Goal: Information Seeking & Learning: Learn about a topic

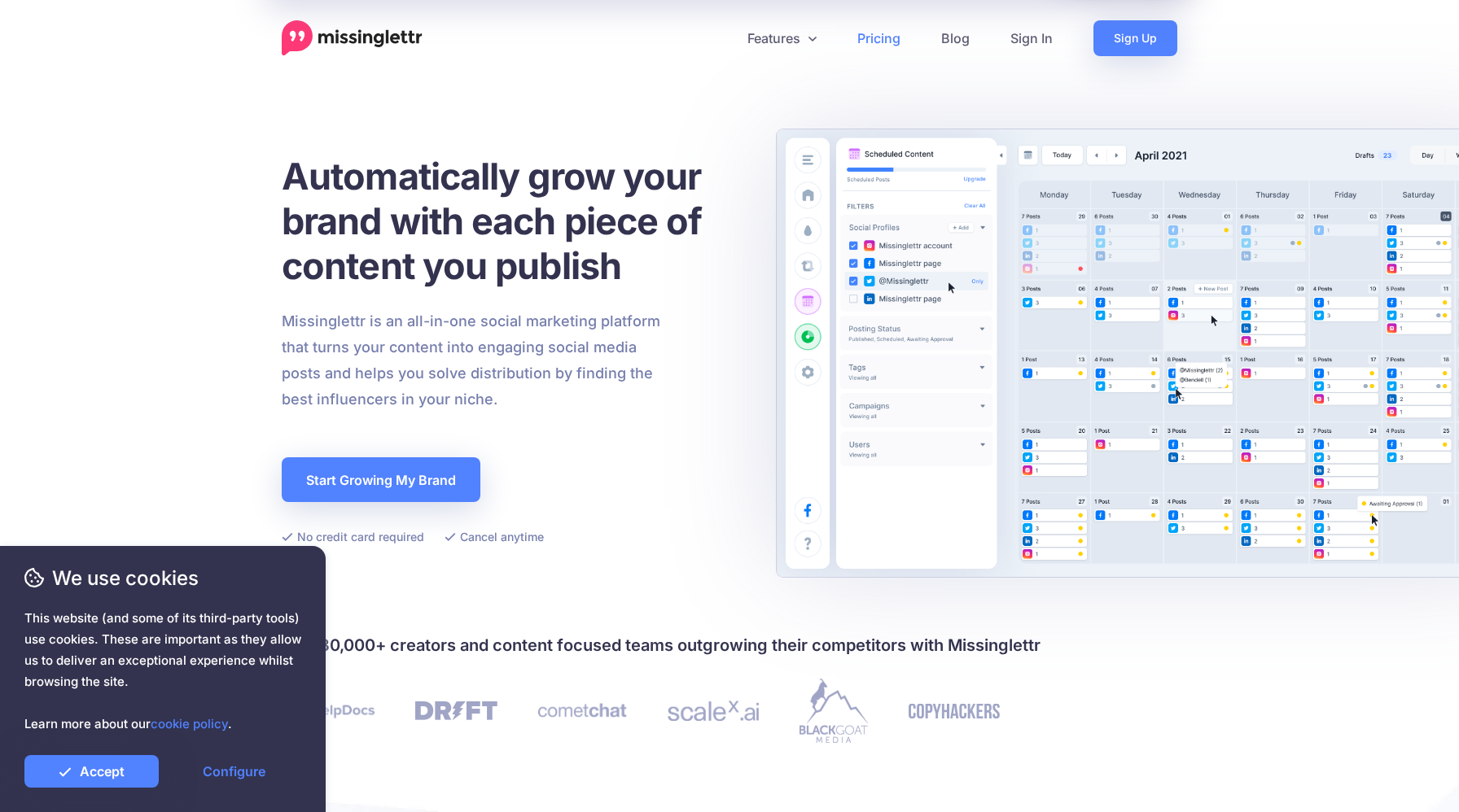
click at [876, 33] on link "Pricing" at bounding box center [878, 38] width 84 height 35
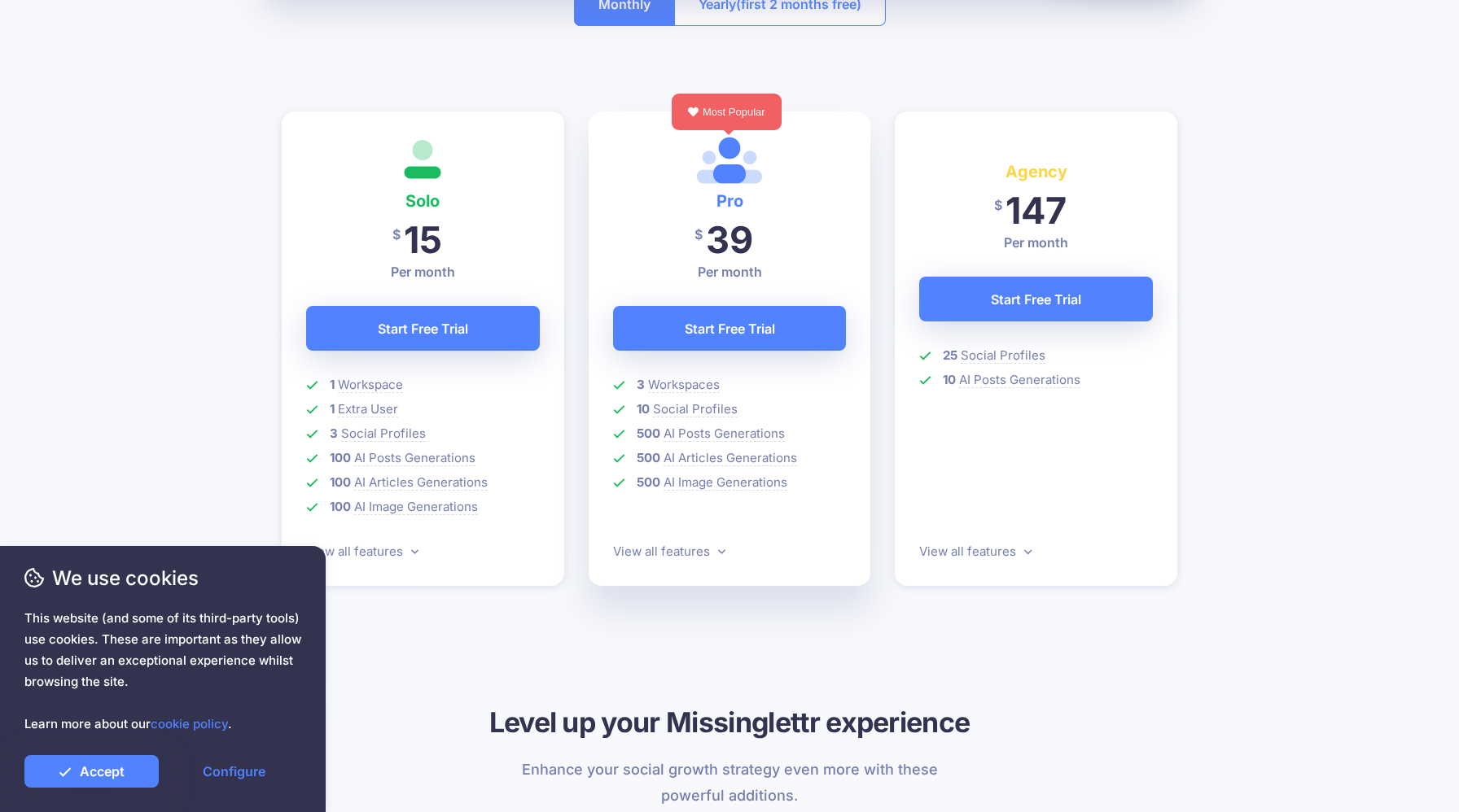
scroll to position [410, 0]
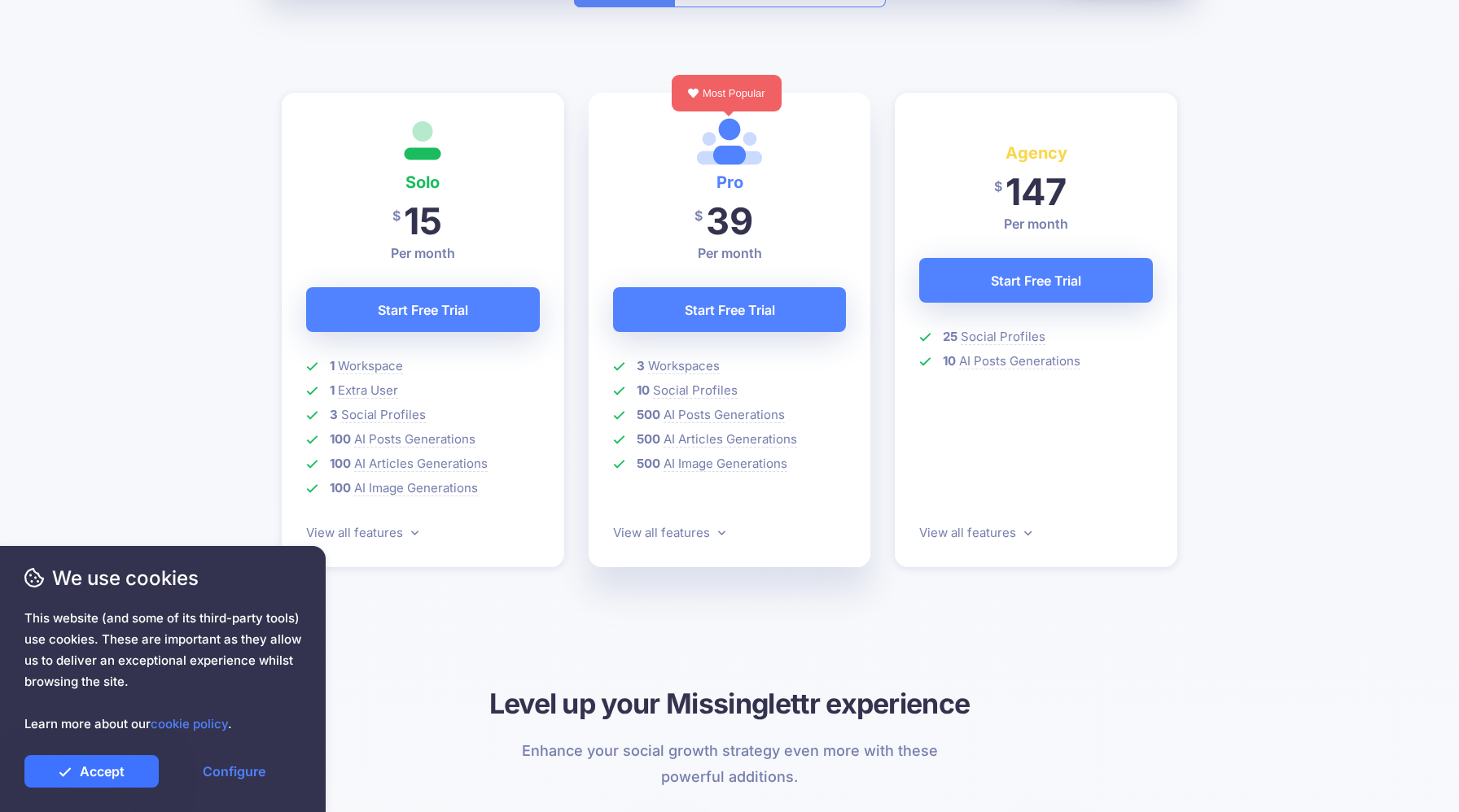
click at [99, 776] on link "Accept" at bounding box center [91, 771] width 135 height 32
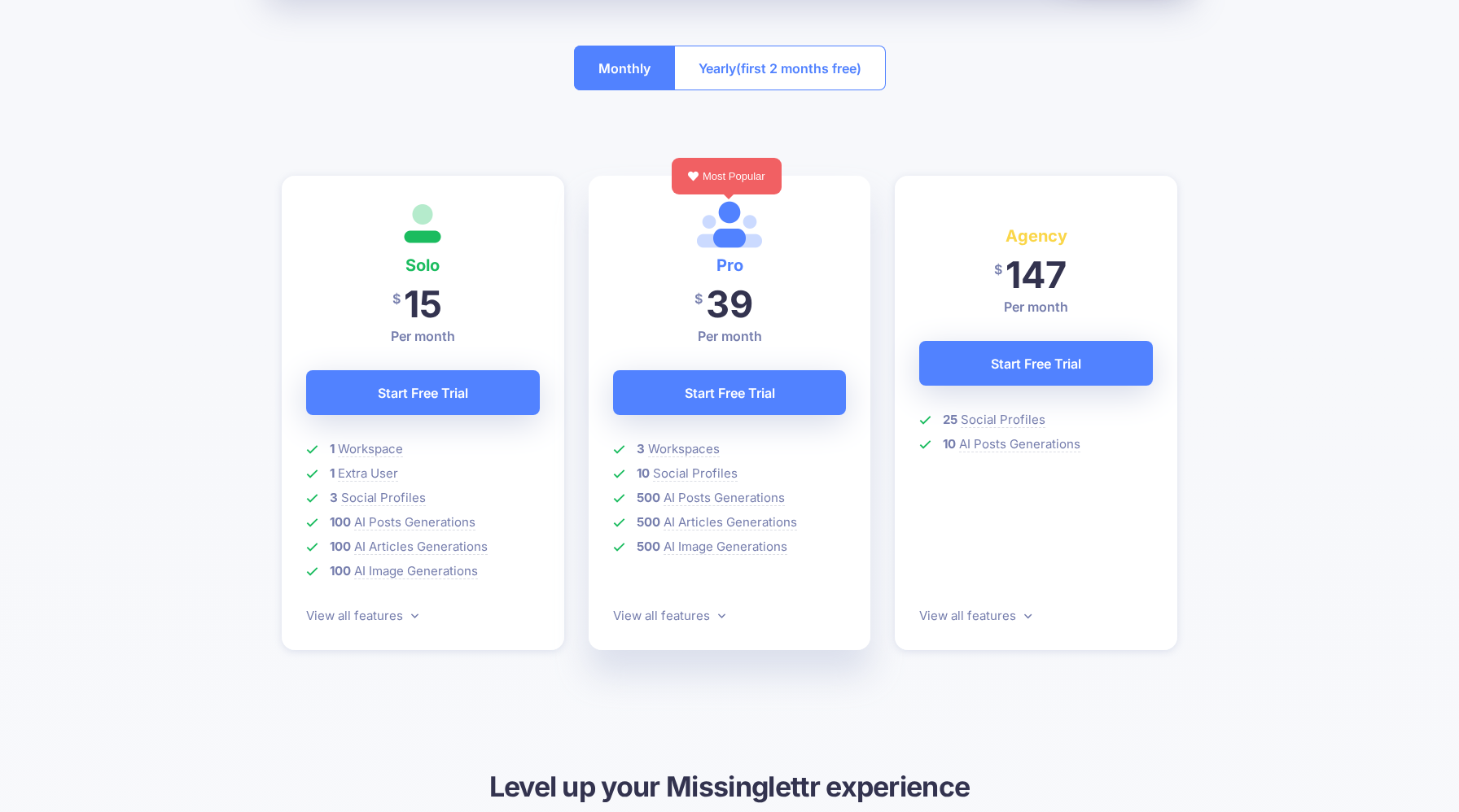
scroll to position [321, 0]
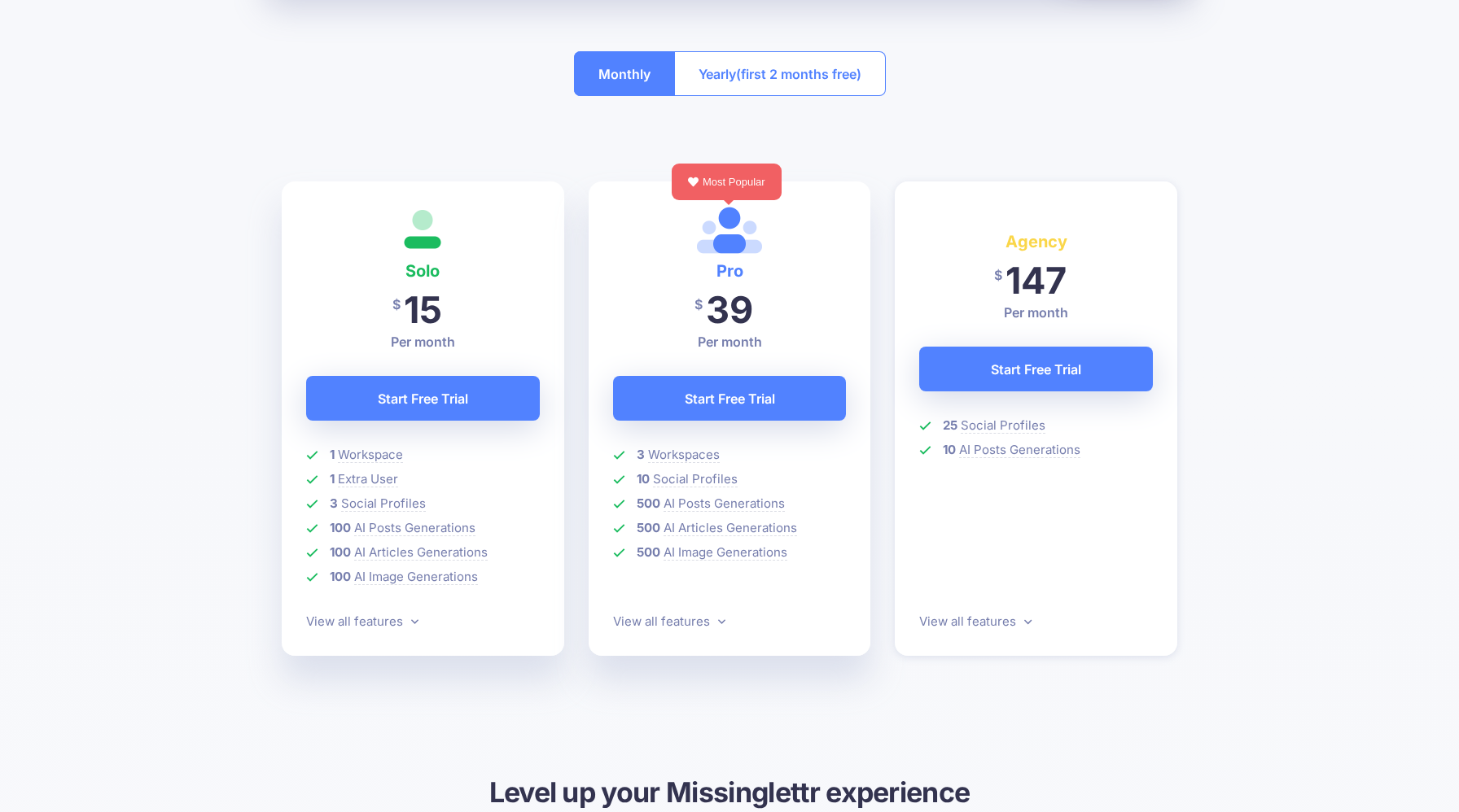
click at [419, 617] on p "View all features" at bounding box center [423, 622] width 234 height 20
click at [406, 618] on link "View all features" at bounding box center [362, 621] width 112 height 16
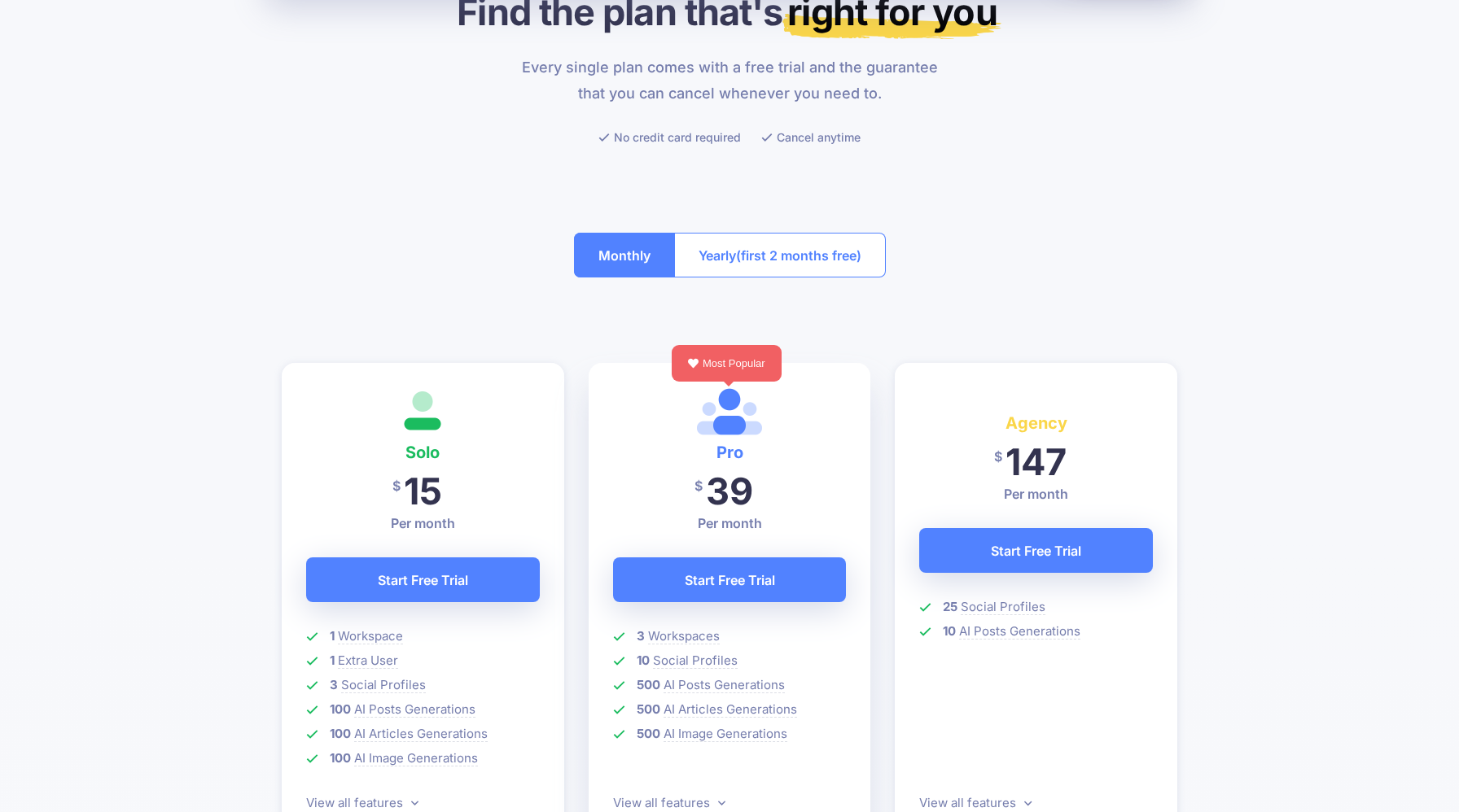
scroll to position [0, 0]
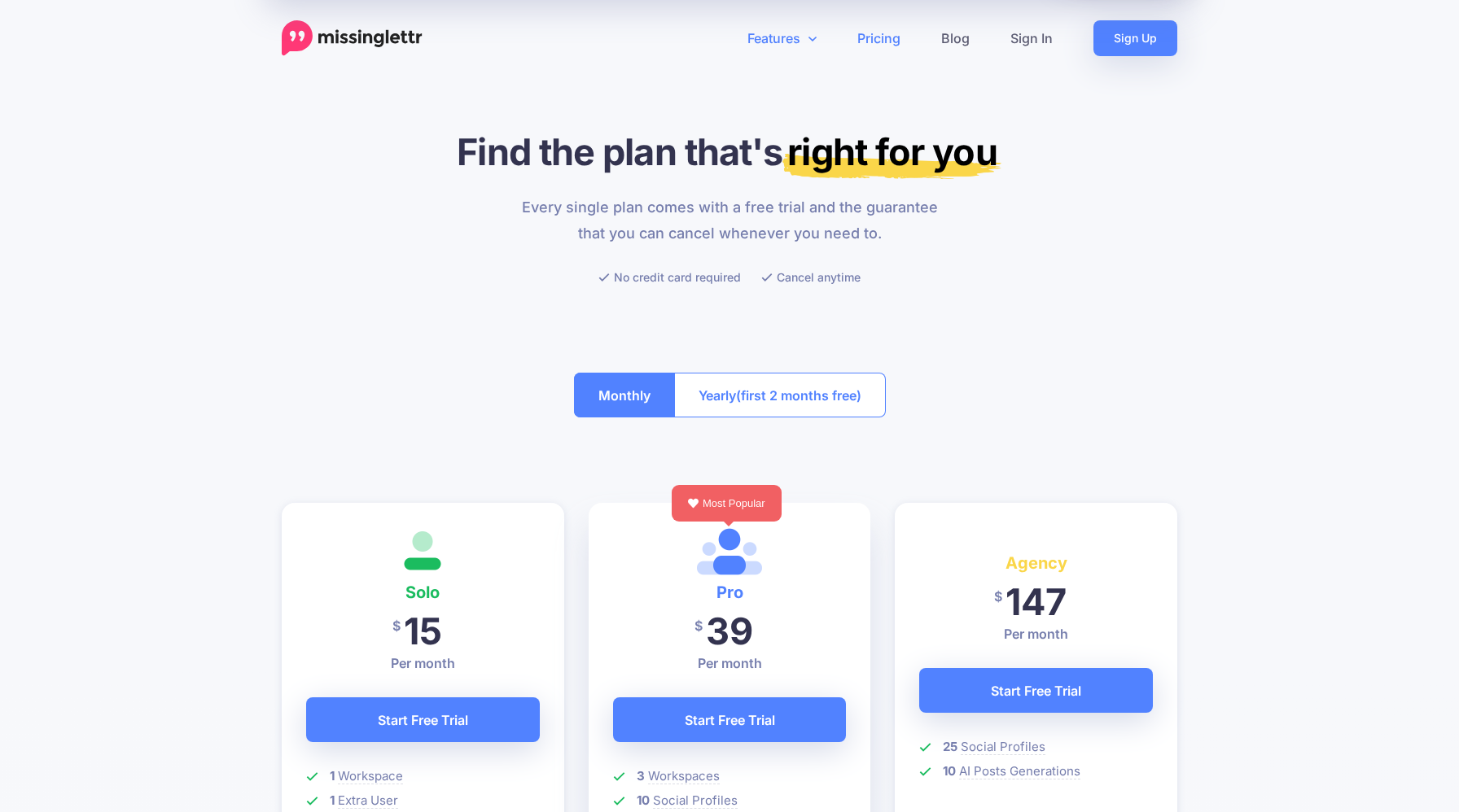
click at [800, 40] on link "Features" at bounding box center [782, 38] width 110 height 35
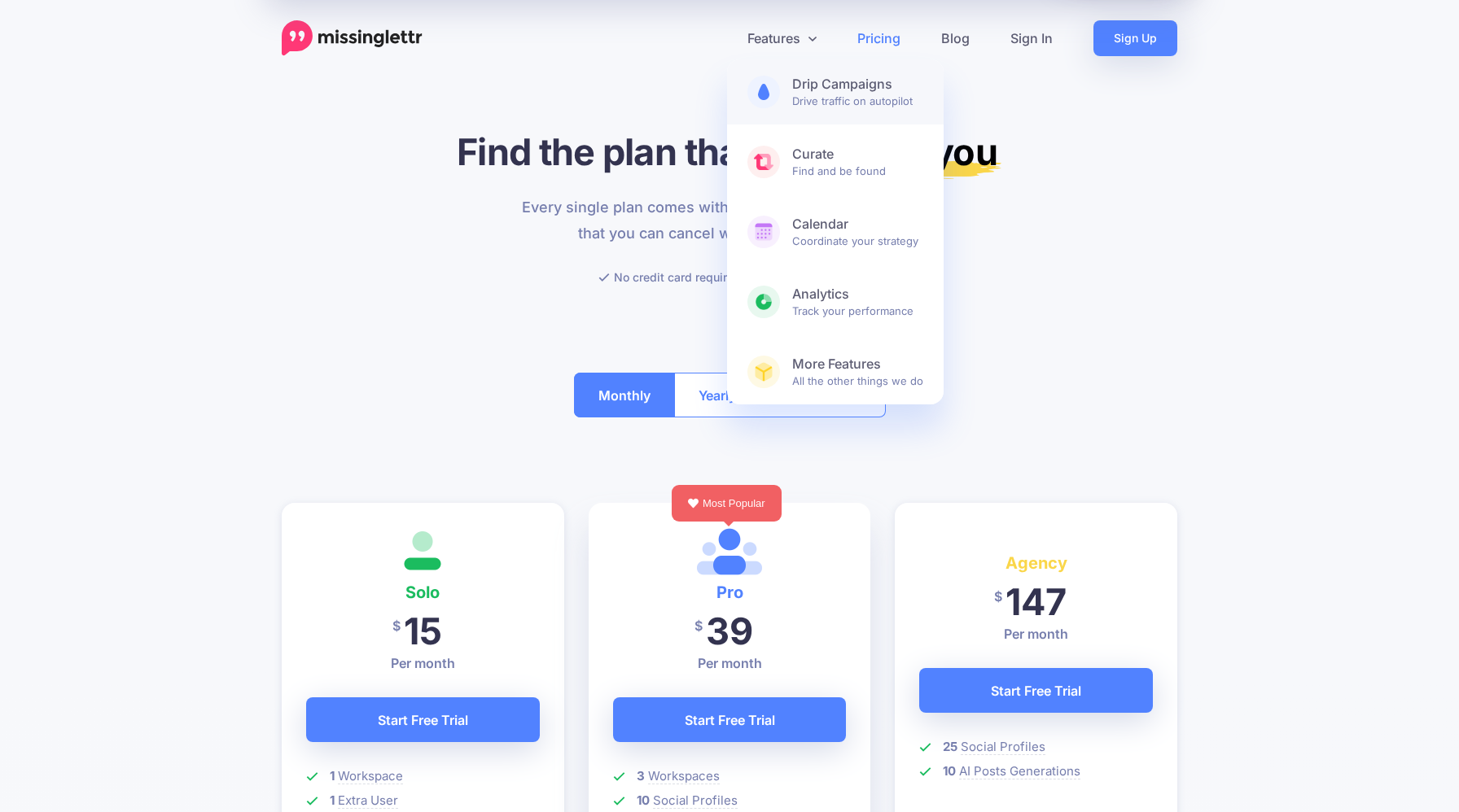
click at [837, 81] on b "Drip Campaigns" at bounding box center [857, 84] width 131 height 17
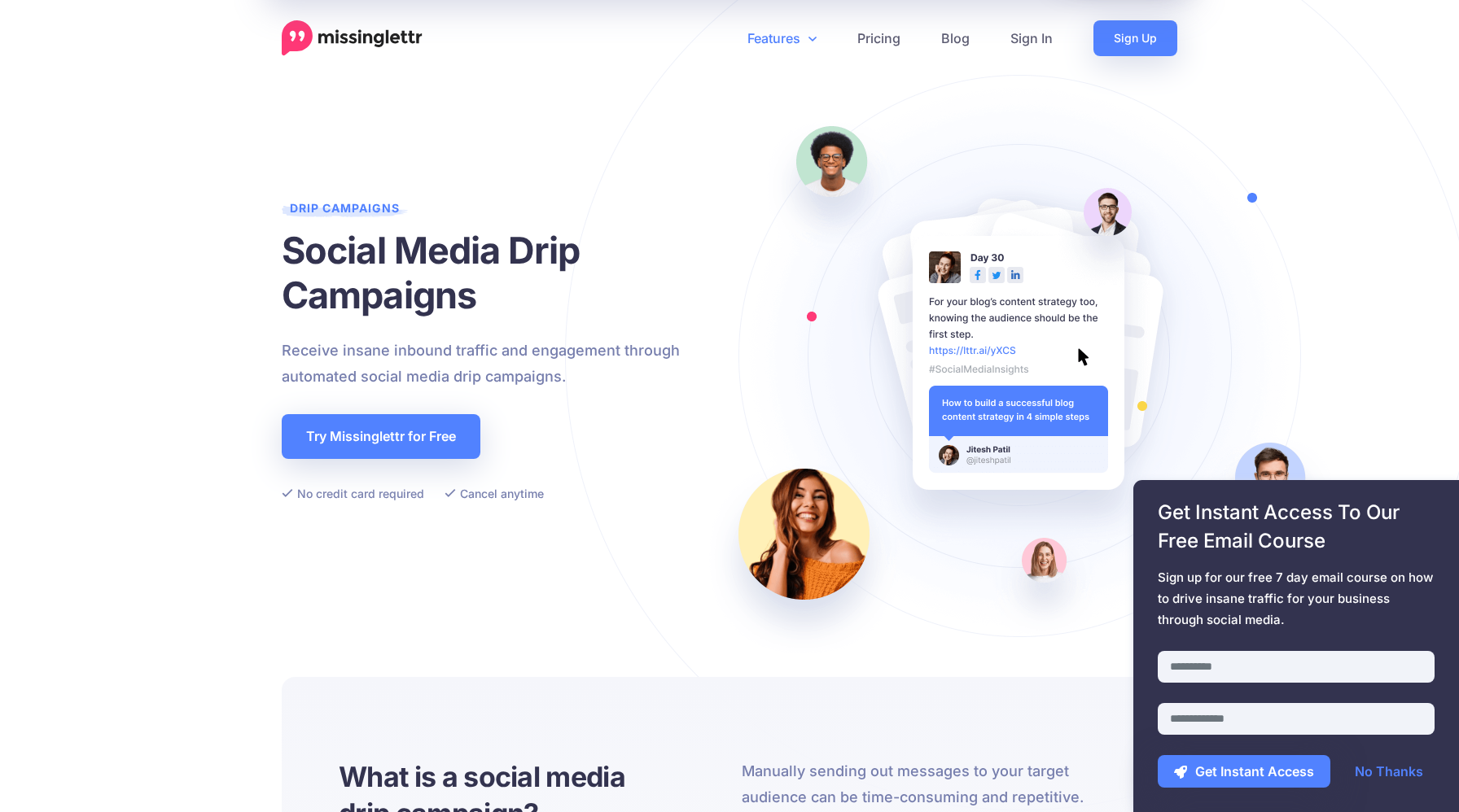
click at [808, 36] on icon at bounding box center [812, 37] width 8 height 13
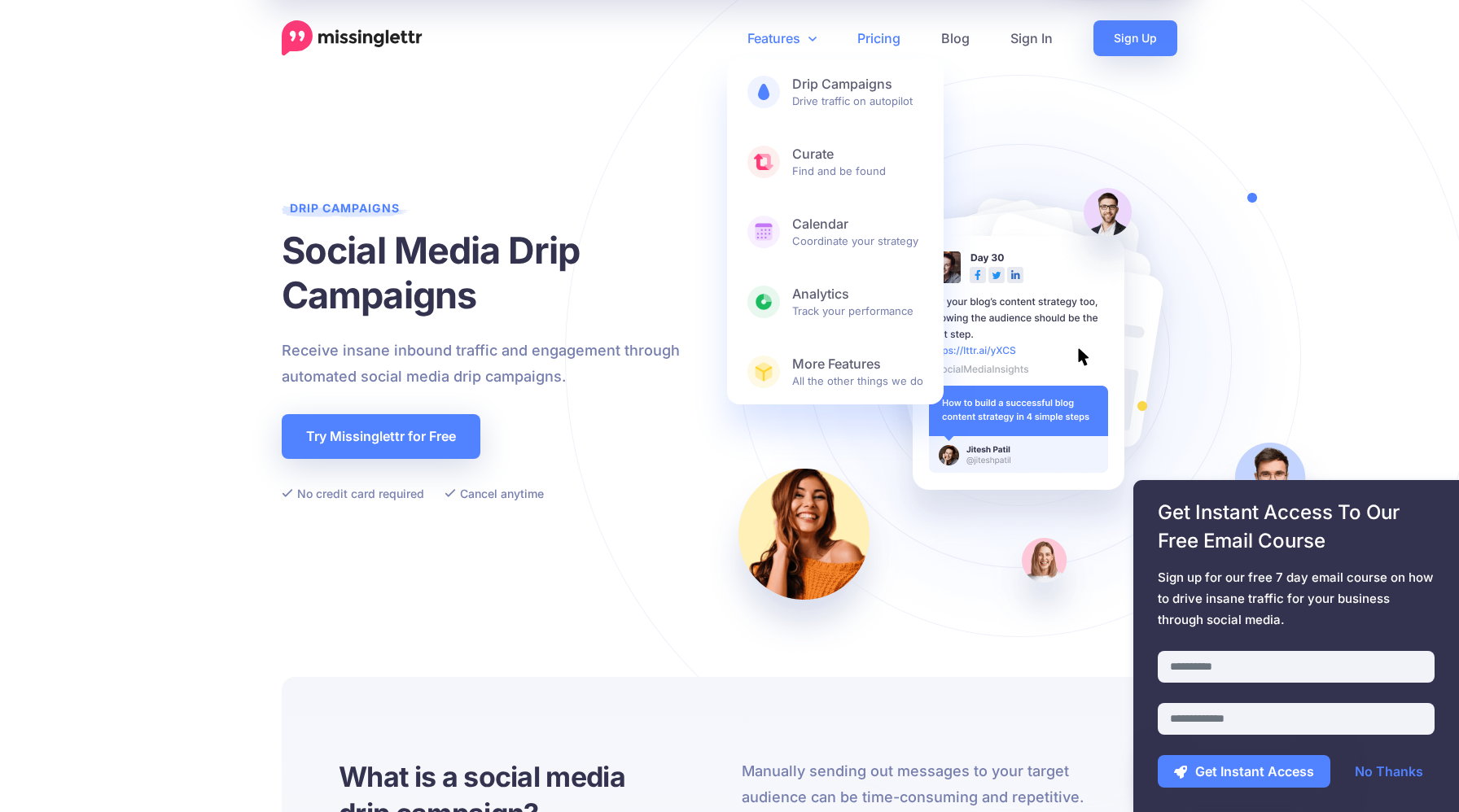
click at [889, 39] on link "Pricing" at bounding box center [878, 38] width 84 height 35
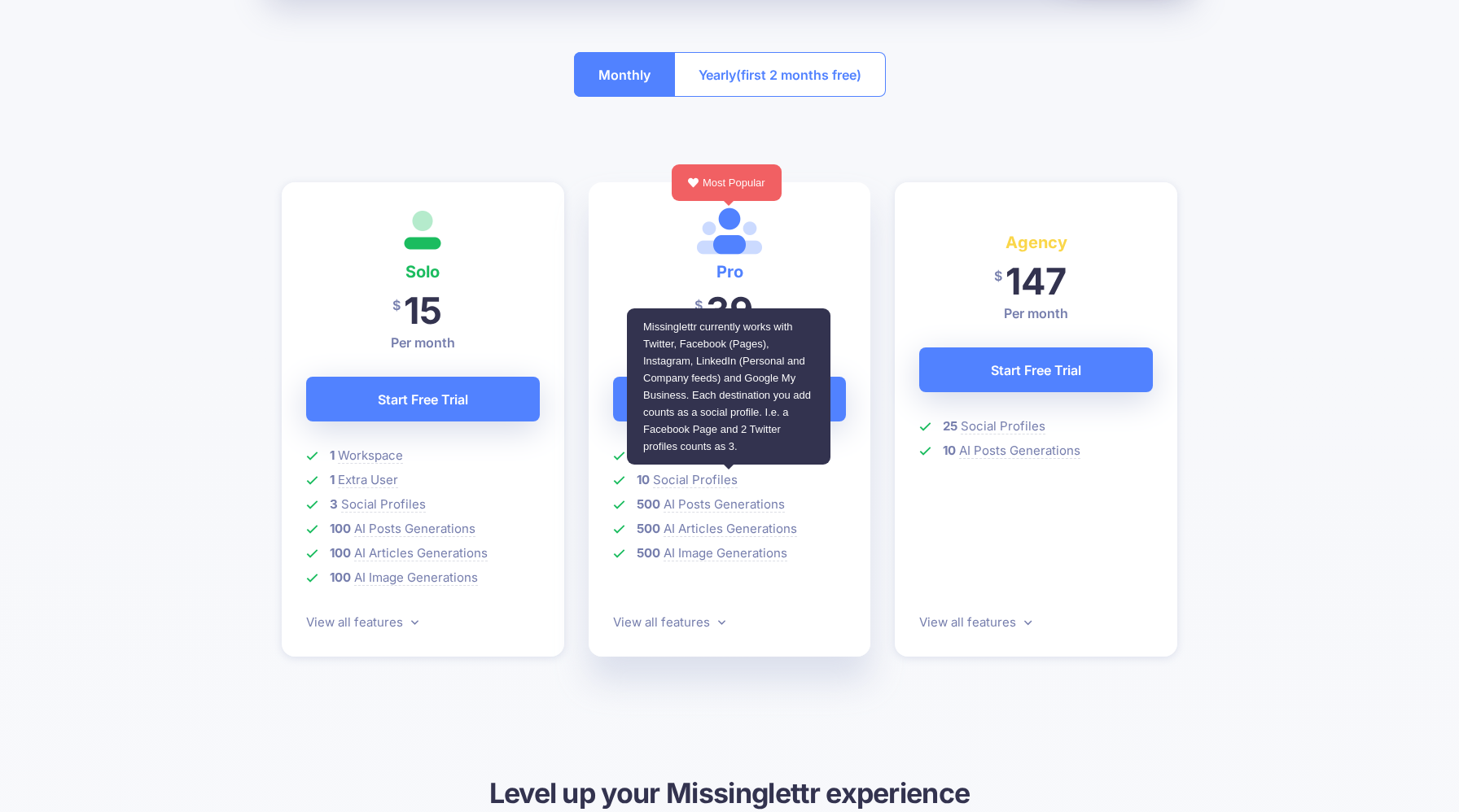
scroll to position [323, 0]
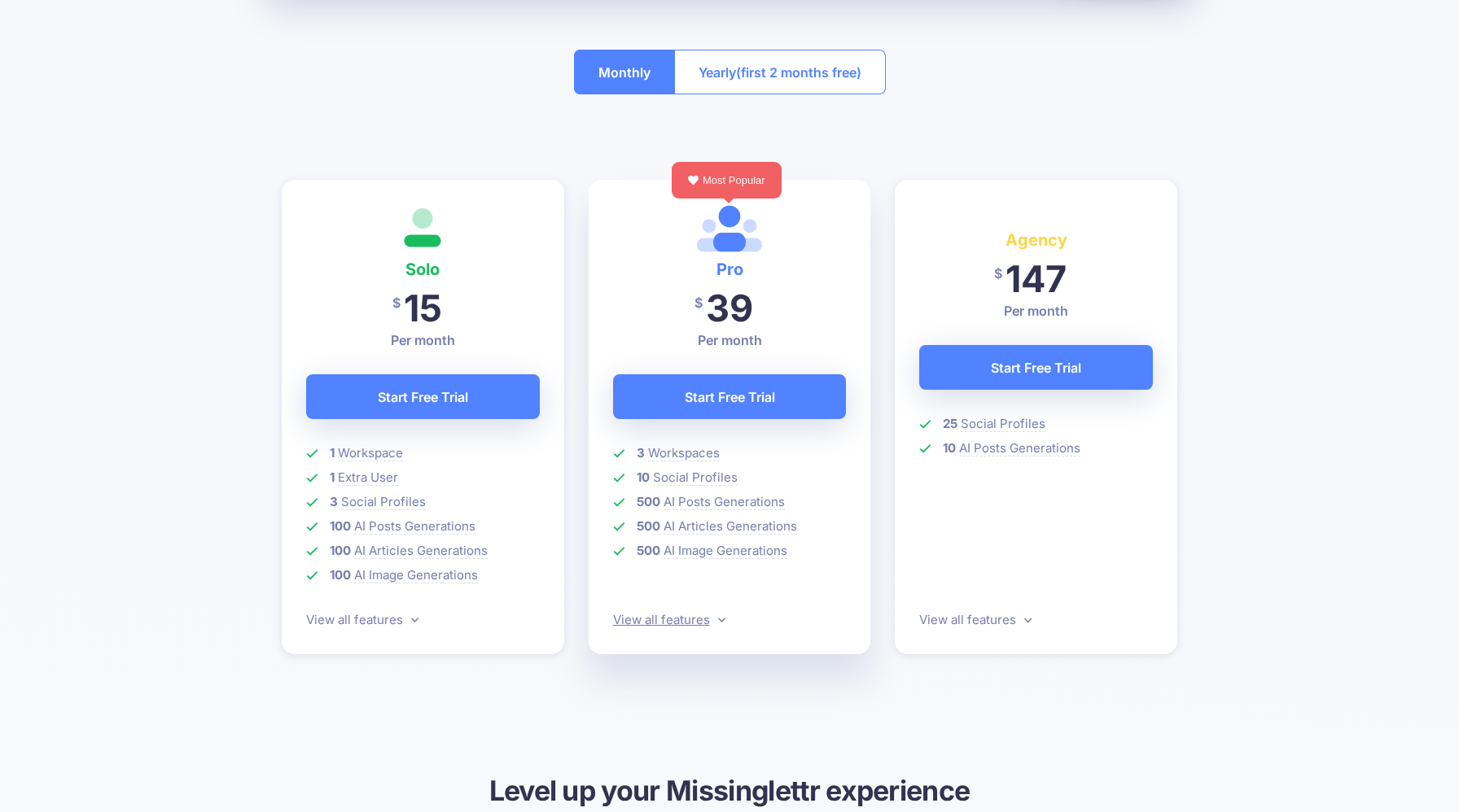
click at [719, 622] on icon at bounding box center [721, 620] width 7 height 5
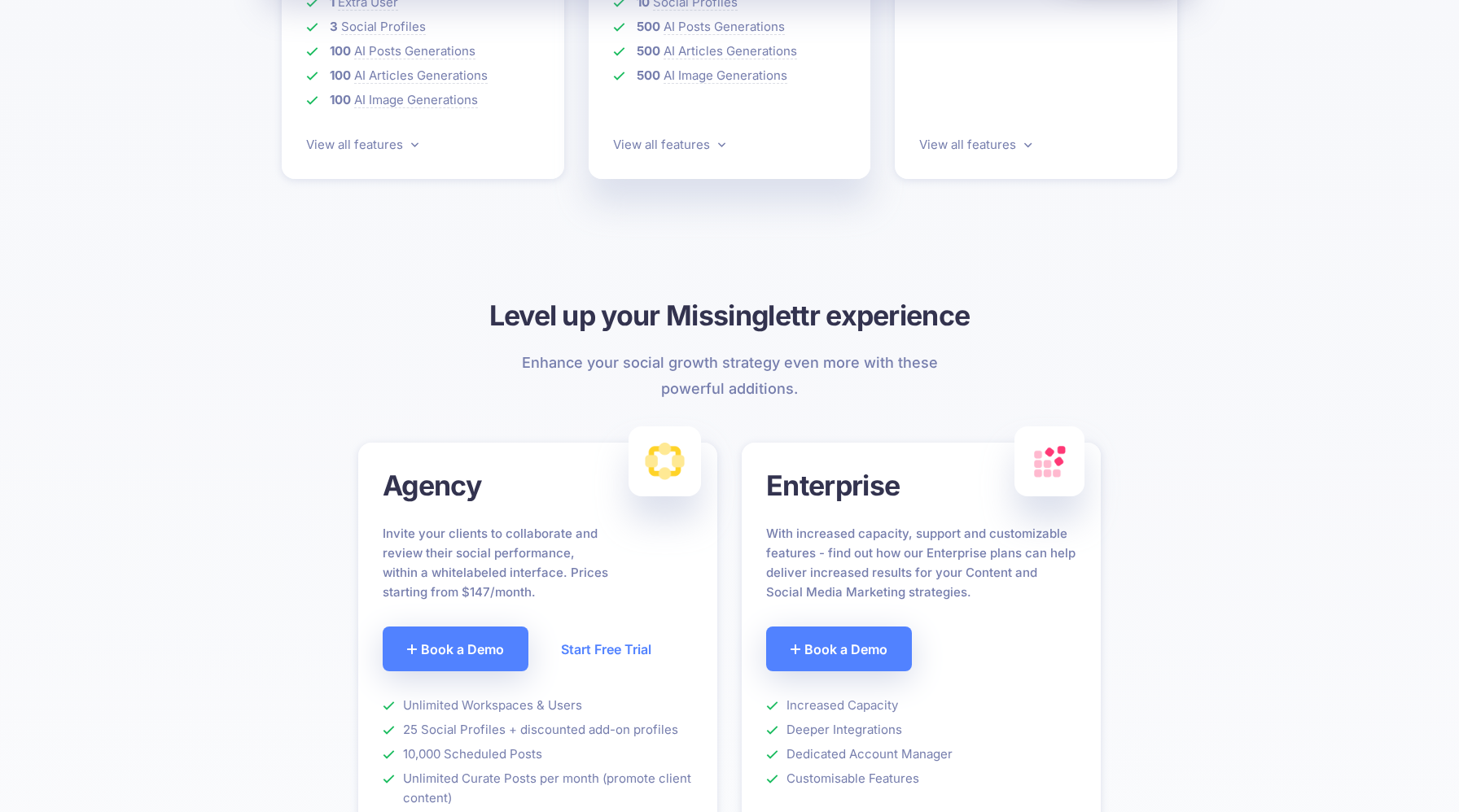
scroll to position [0, 0]
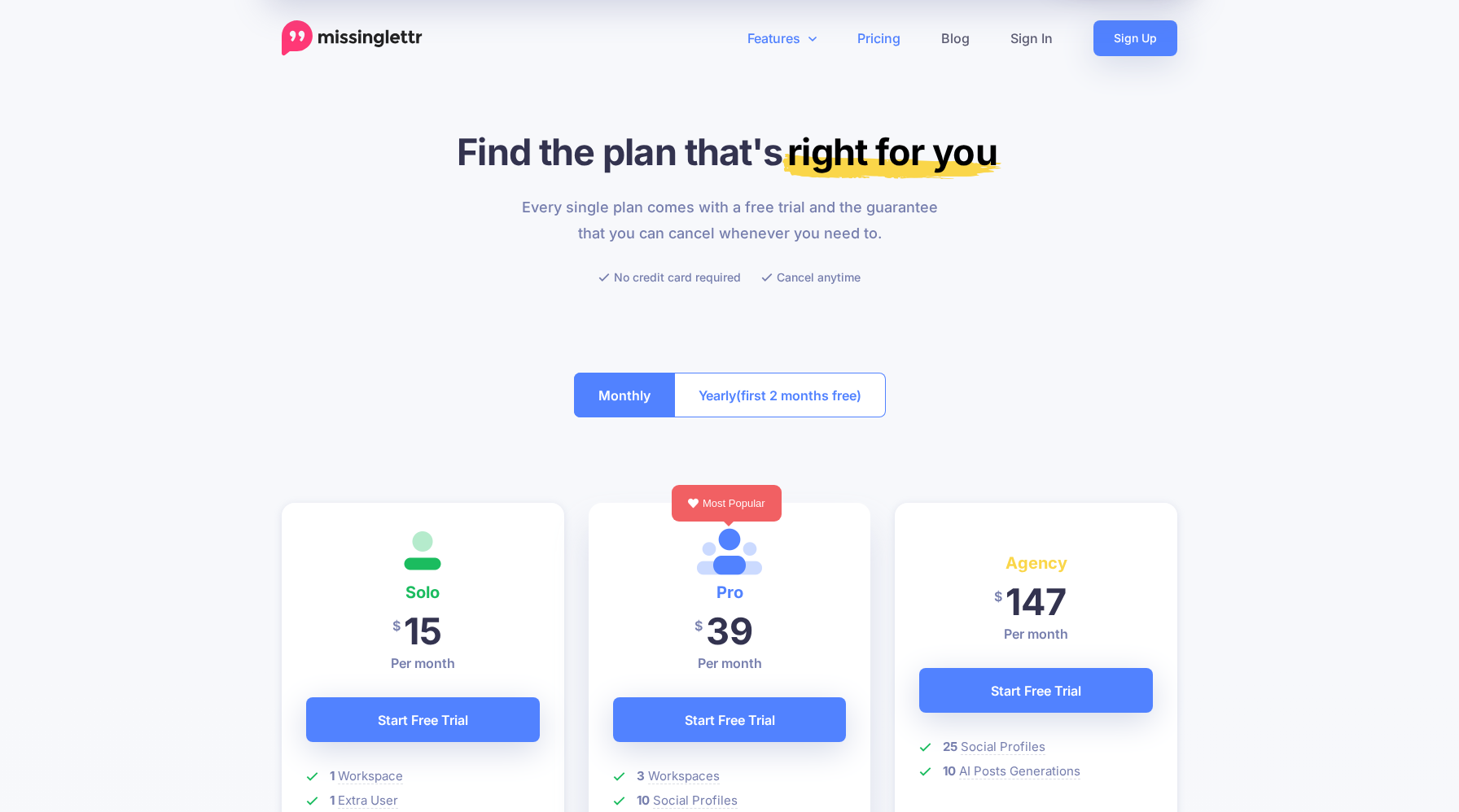
click at [800, 35] on link "Features" at bounding box center [782, 38] width 110 height 35
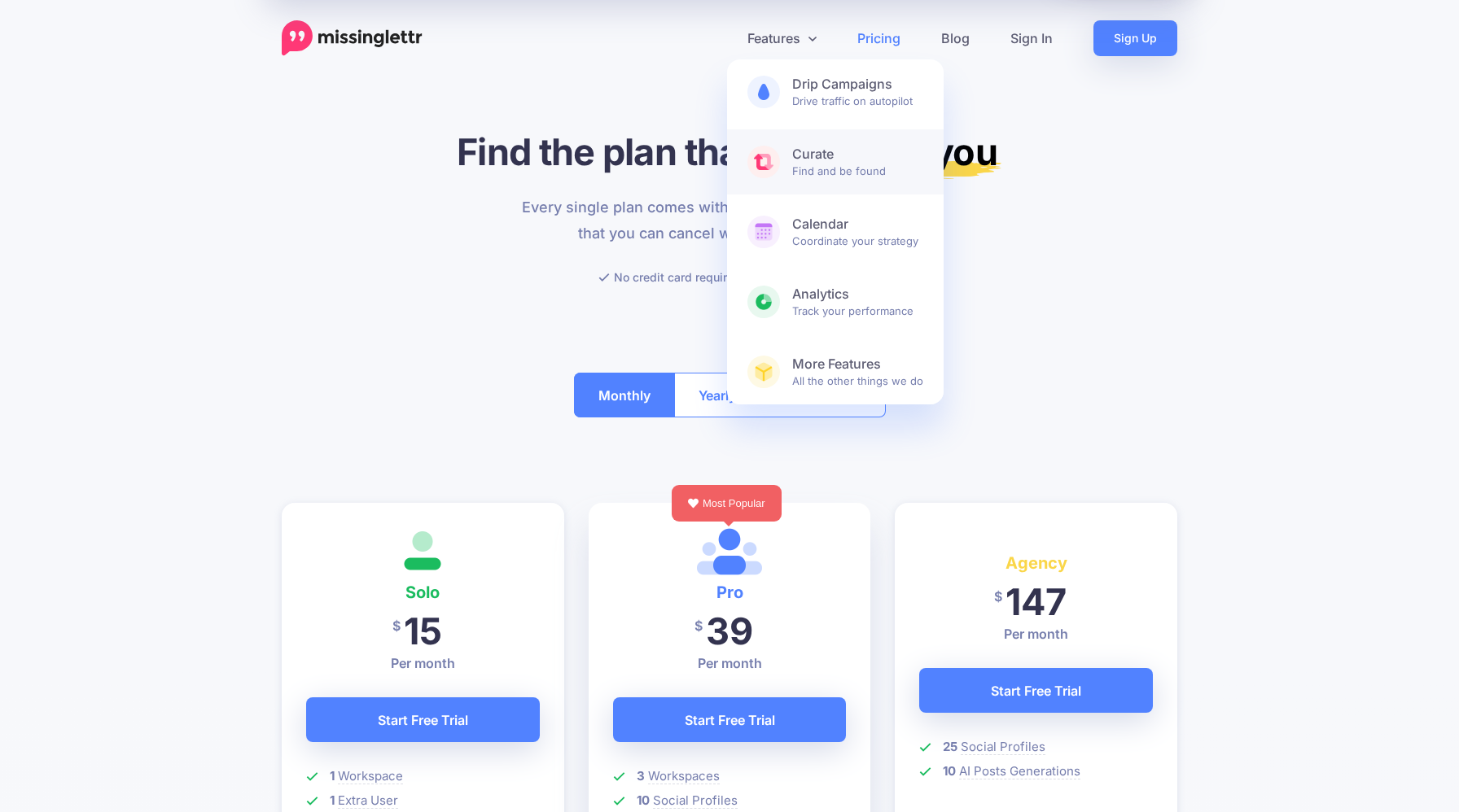
click at [814, 163] on span "Curate Find and be found" at bounding box center [857, 161] width 131 height 32
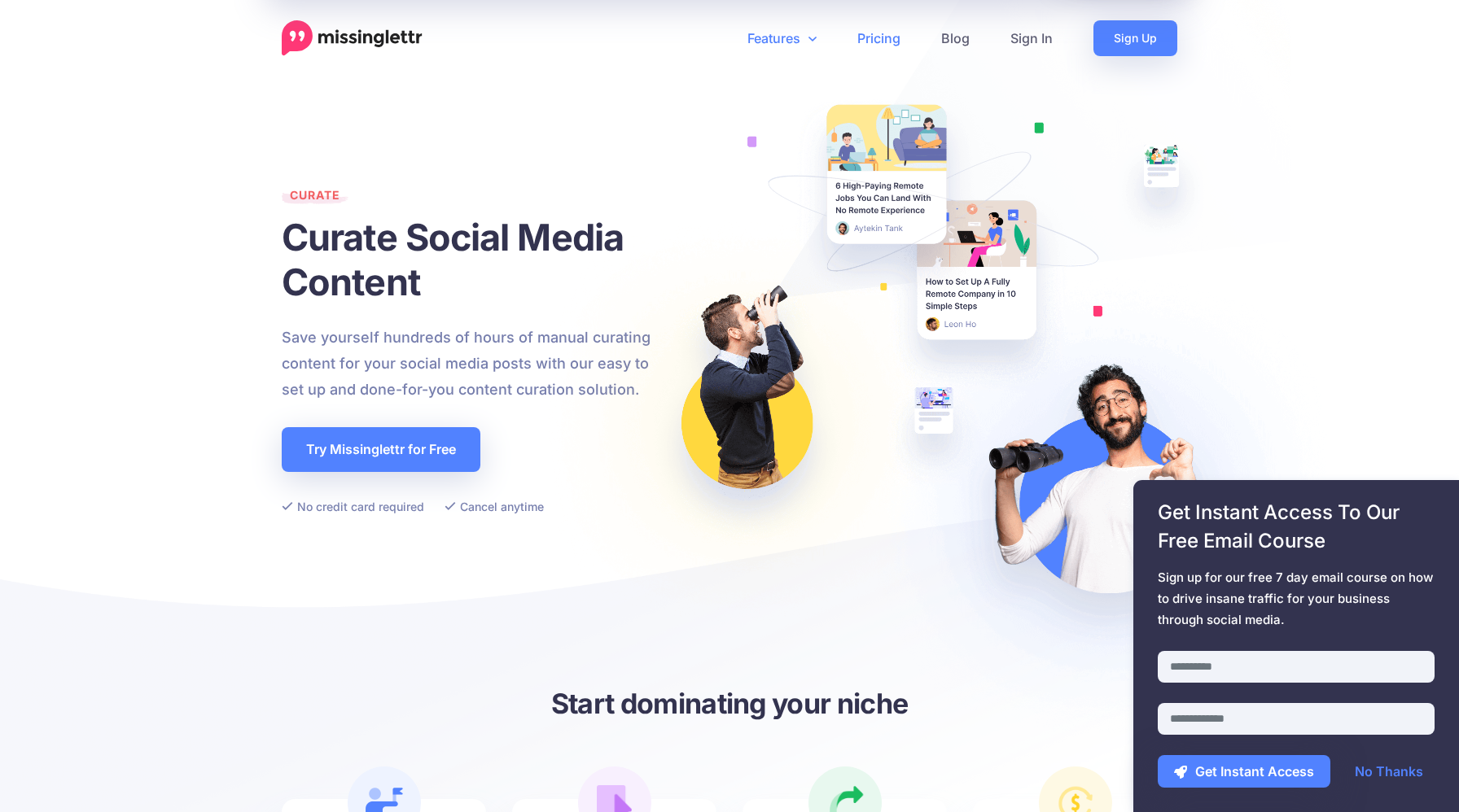
click at [879, 33] on link "Pricing" at bounding box center [878, 38] width 84 height 35
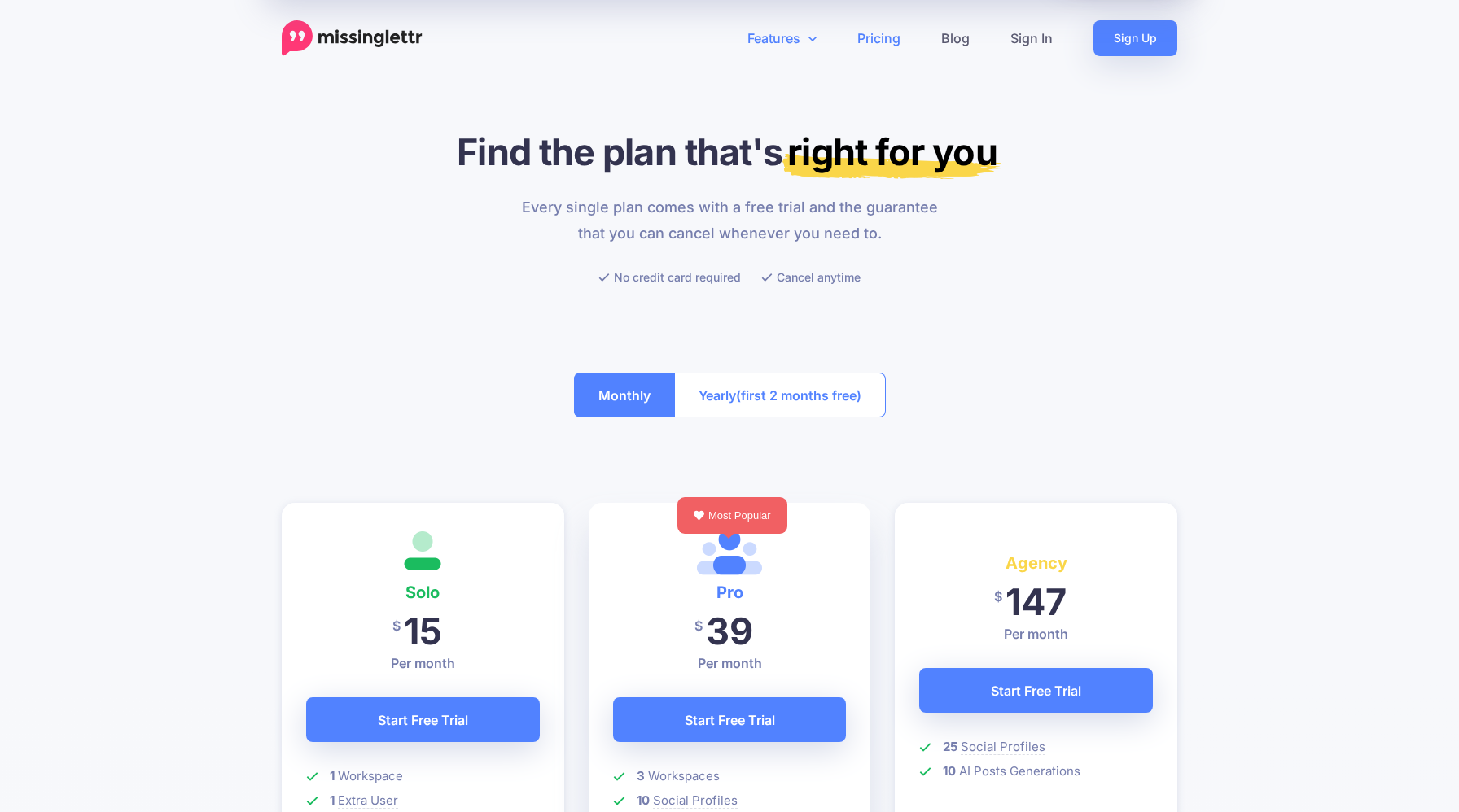
click at [797, 34] on link "Features" at bounding box center [782, 38] width 110 height 35
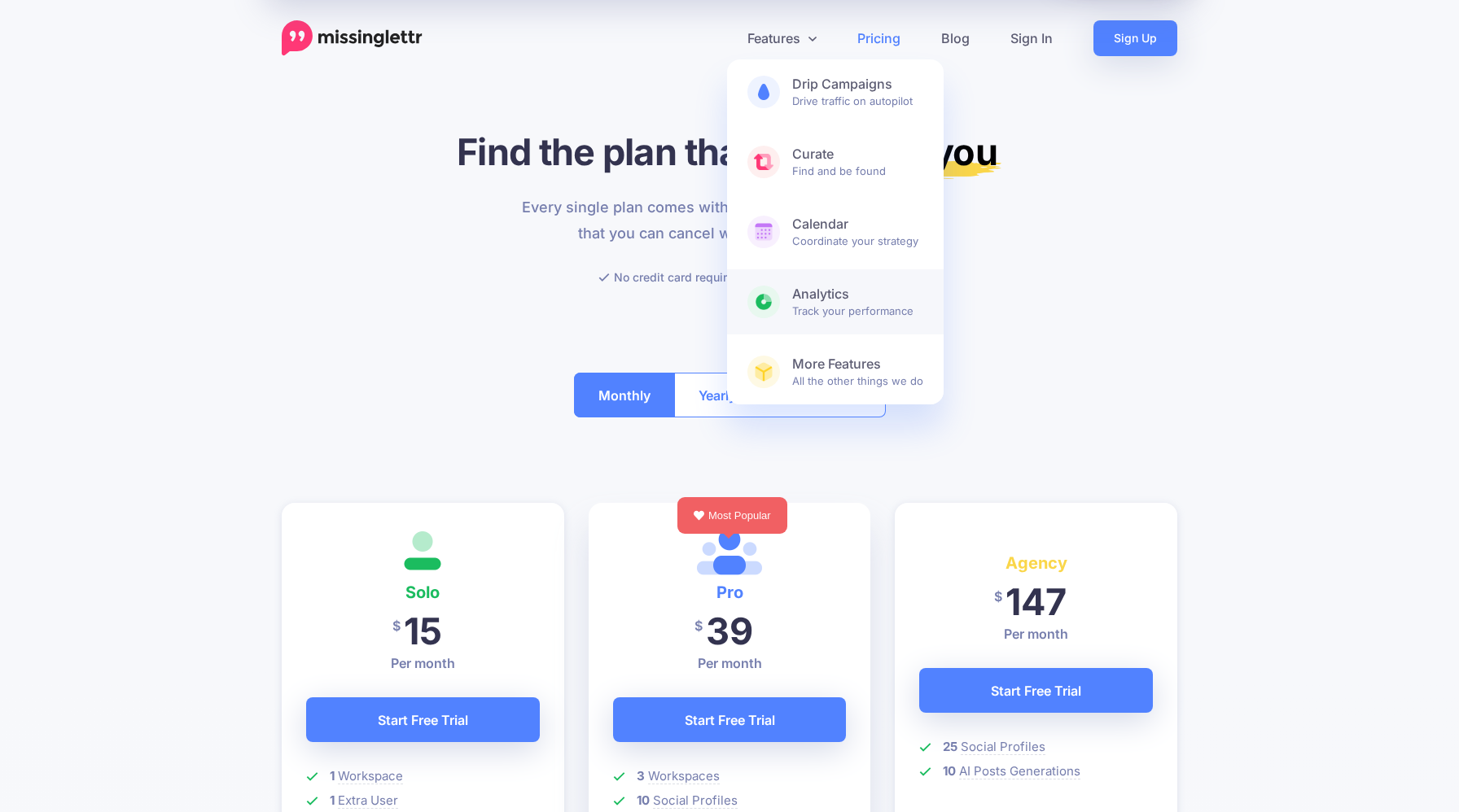
click at [834, 309] on span "Analytics Track your performance" at bounding box center [857, 302] width 131 height 32
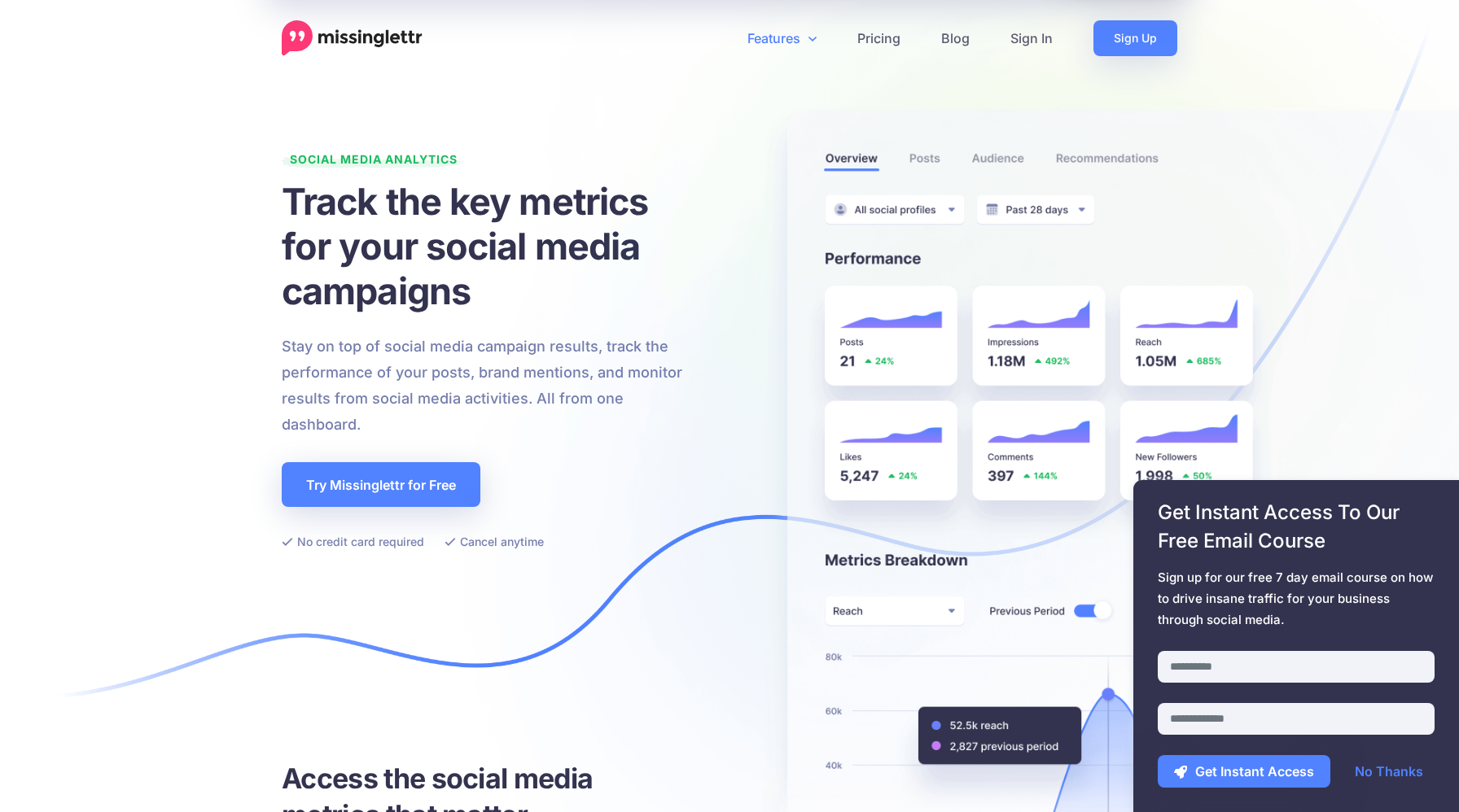
click at [813, 37] on icon at bounding box center [812, 37] width 8 height 13
